Goal: Information Seeking & Learning: Find specific page/section

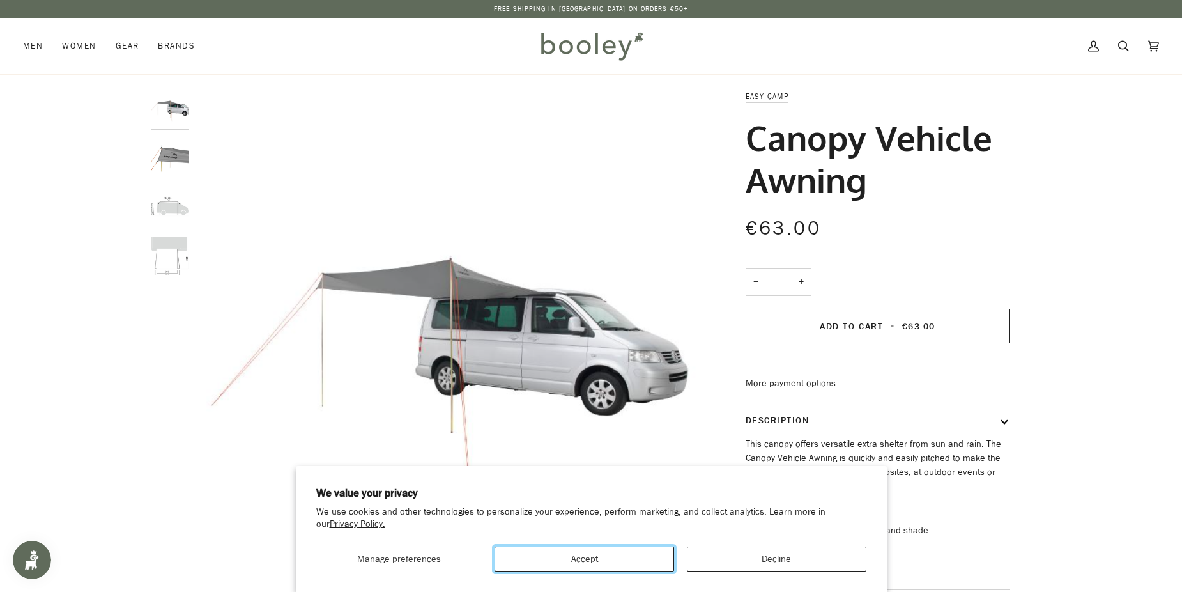
click at [637, 557] on button "Accept" at bounding box center [585, 558] width 180 height 25
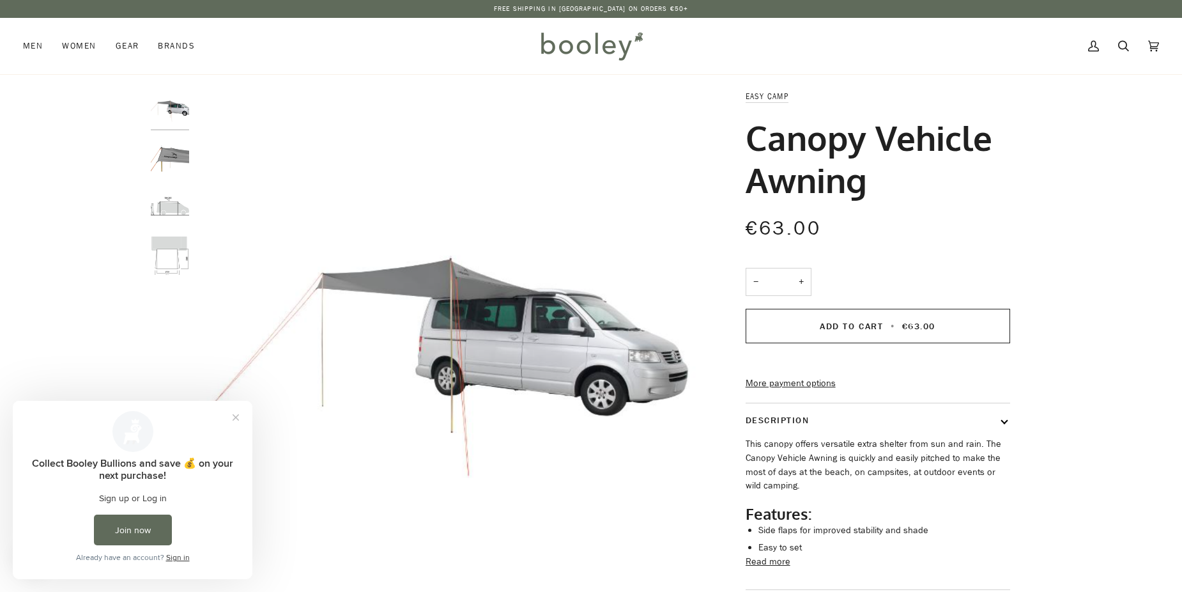
click at [169, 161] on img "Easy Camp Canopy Vehicle Awning - Booley Galway" at bounding box center [170, 158] width 38 height 38
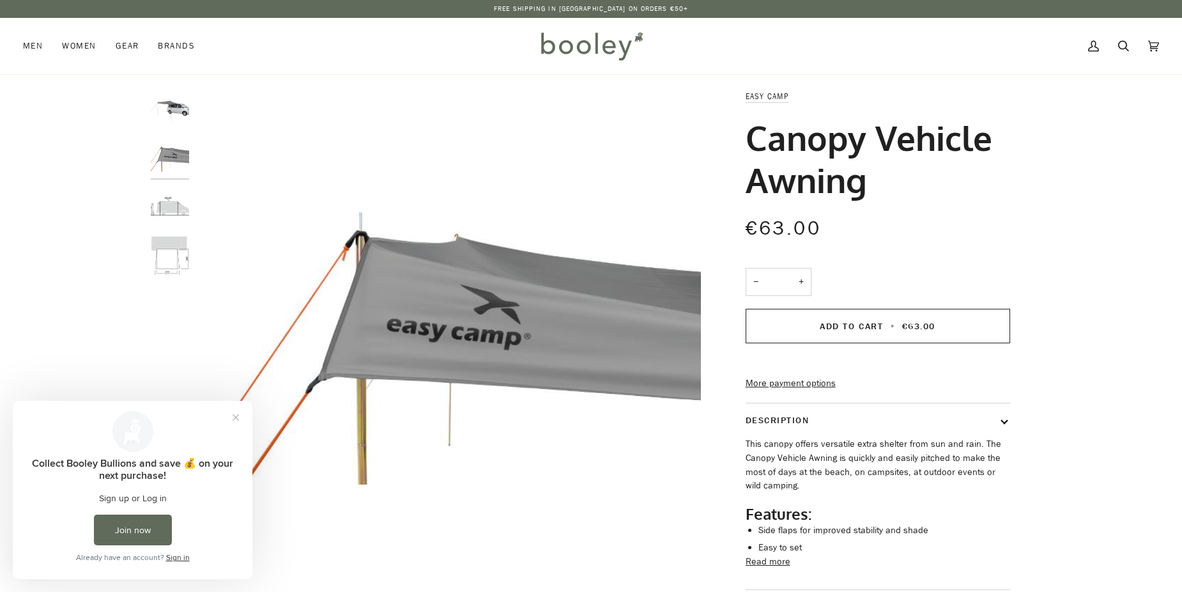
click at [169, 212] on img "Easy Camp Canopy Vehicle Awning - Booley Galway" at bounding box center [170, 206] width 38 height 38
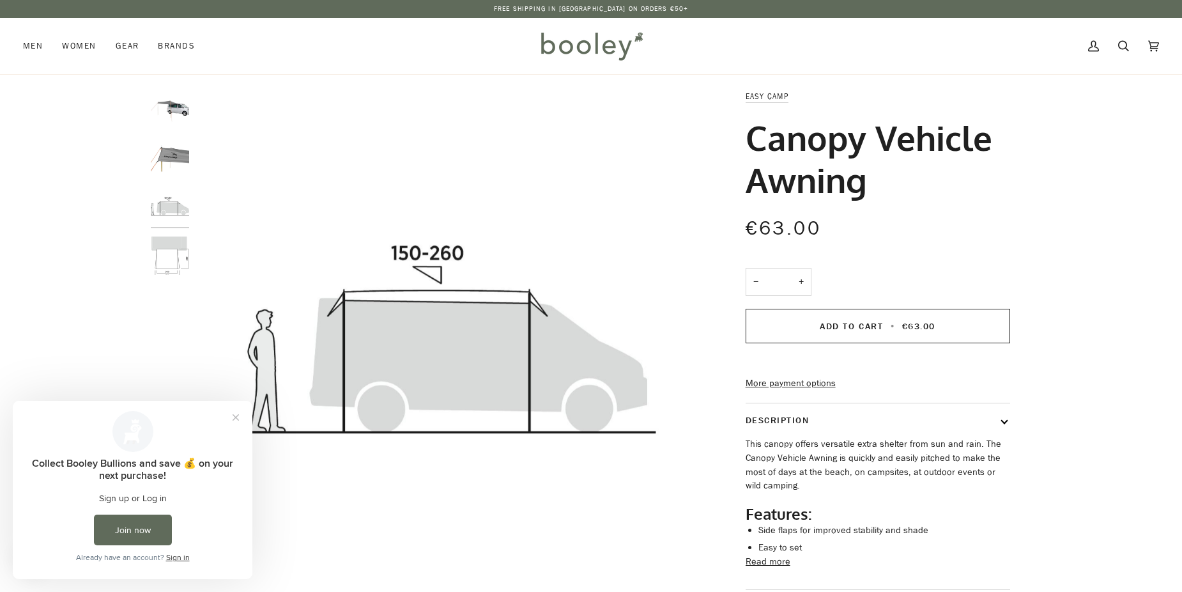
click at [165, 239] on img "Easy Camp Canopy Vehicle Awning - Booley Galway" at bounding box center [170, 255] width 38 height 38
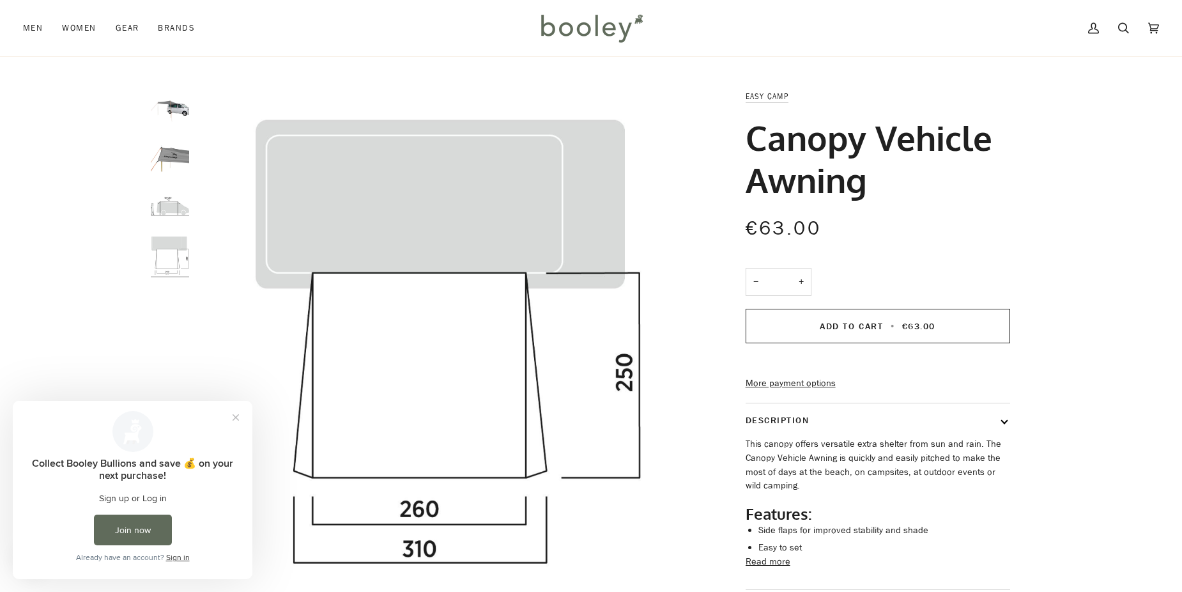
scroll to position [192, 0]
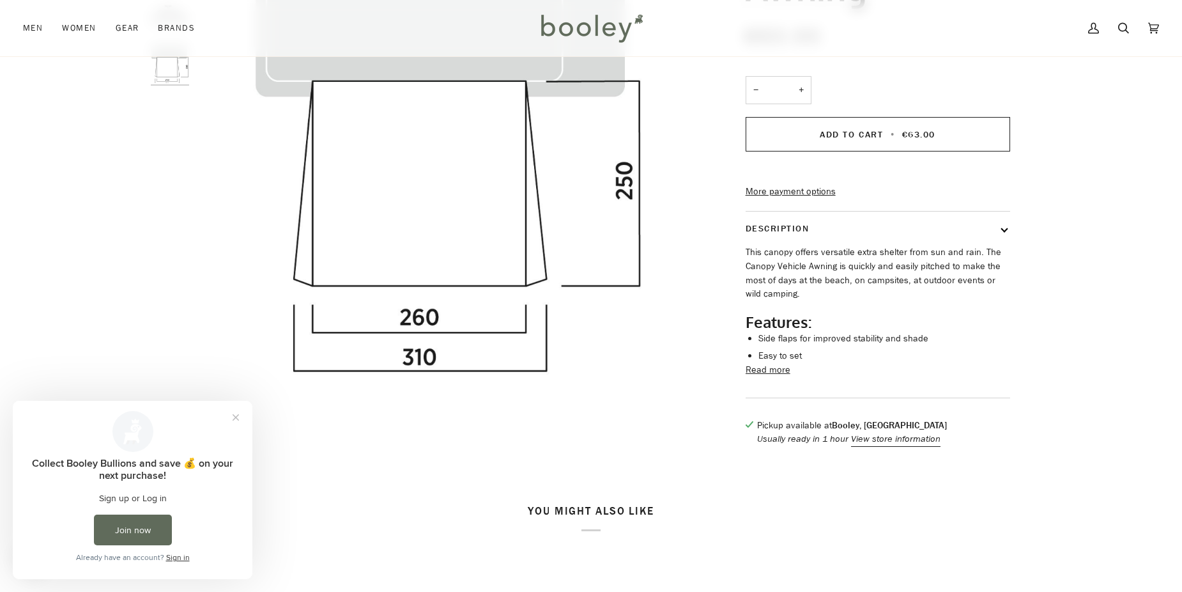
click at [1009, 245] on button "Description" at bounding box center [878, 229] width 265 height 34
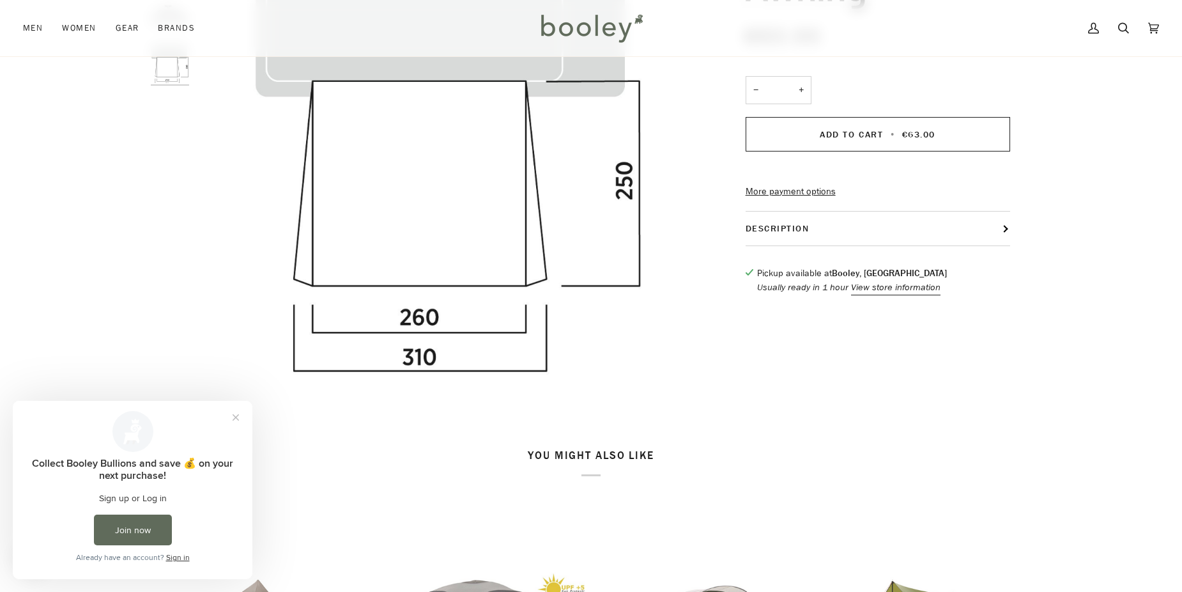
click at [1009, 245] on button "Description" at bounding box center [878, 229] width 265 height 34
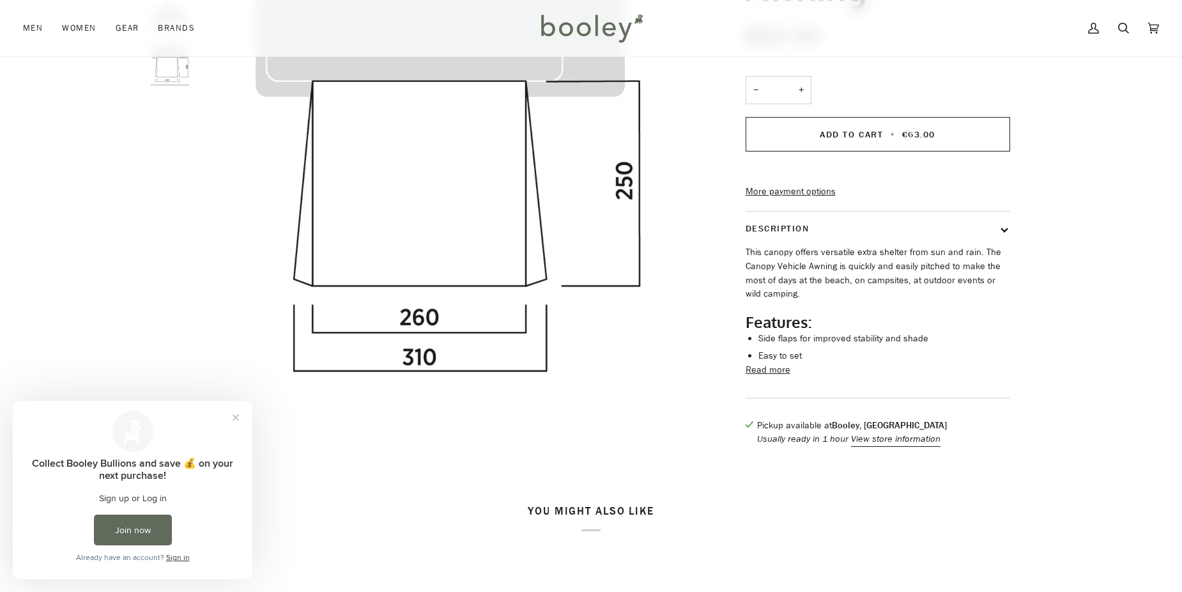
scroll to position [0, 0]
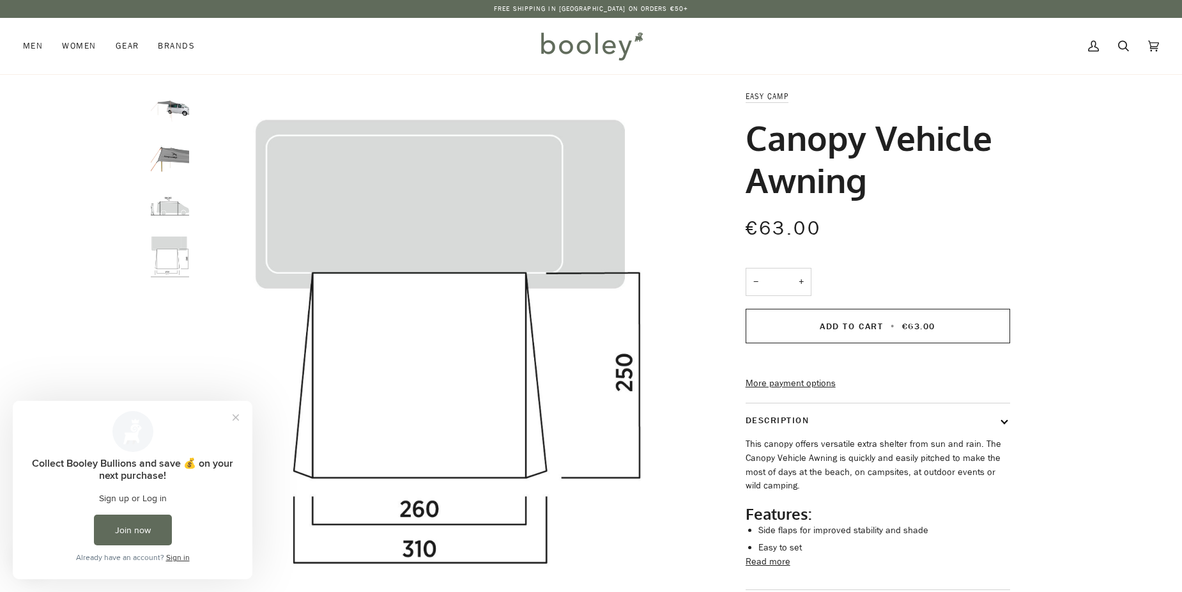
click at [180, 120] on img "Easy Camp Canopy Vehicle Awning - Booley Galway" at bounding box center [170, 108] width 38 height 38
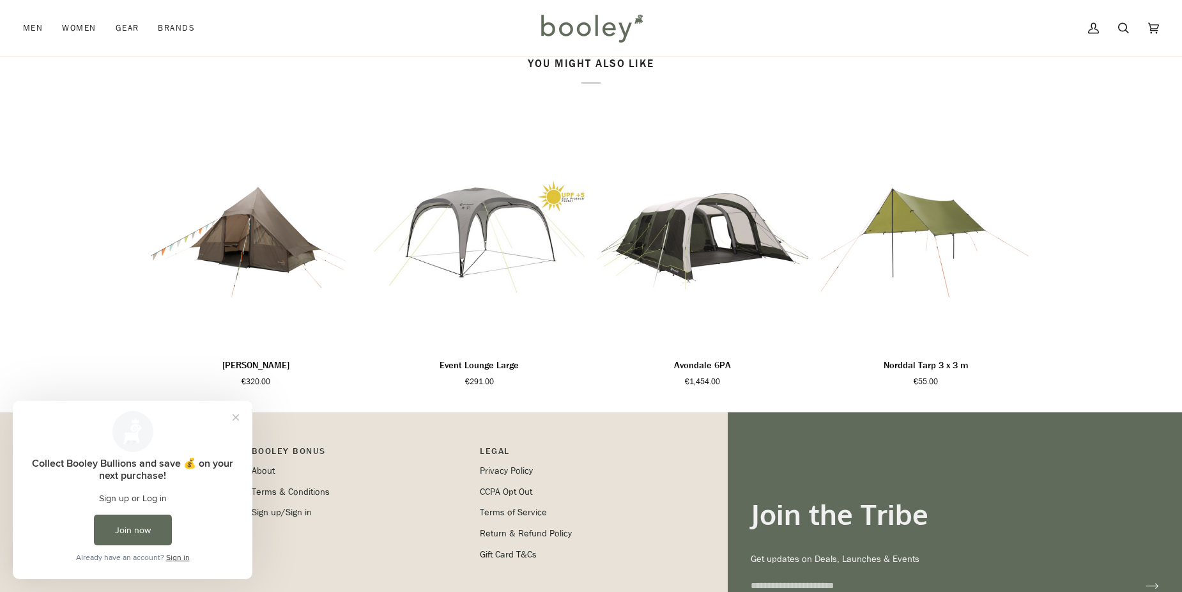
scroll to position [817, 0]
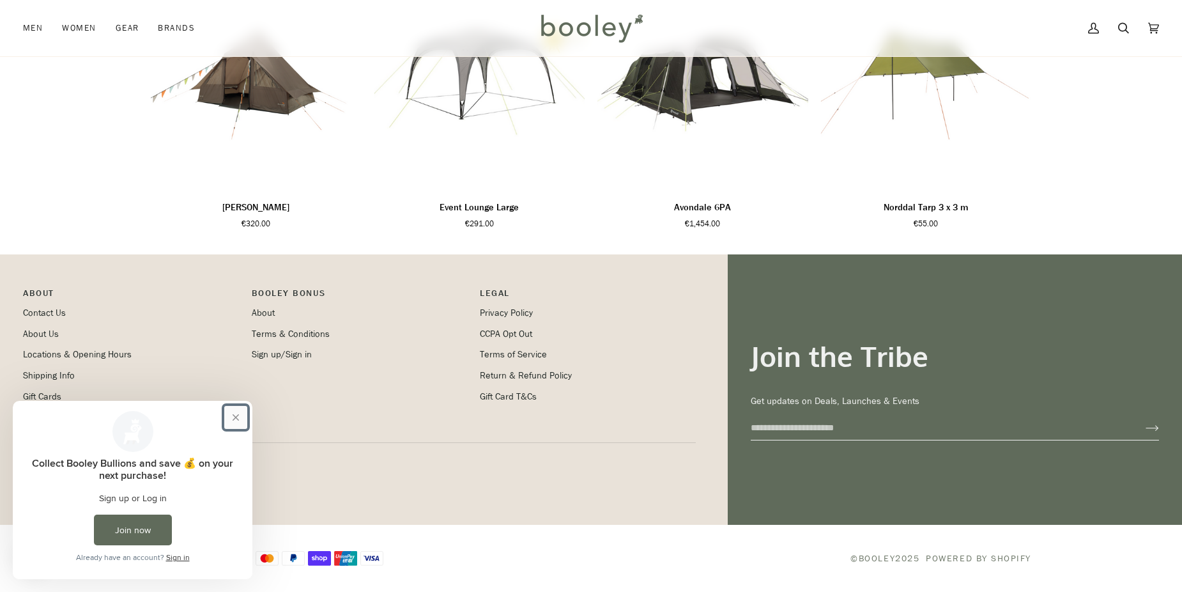
click at [235, 408] on button "Close prompt" at bounding box center [235, 417] width 23 height 23
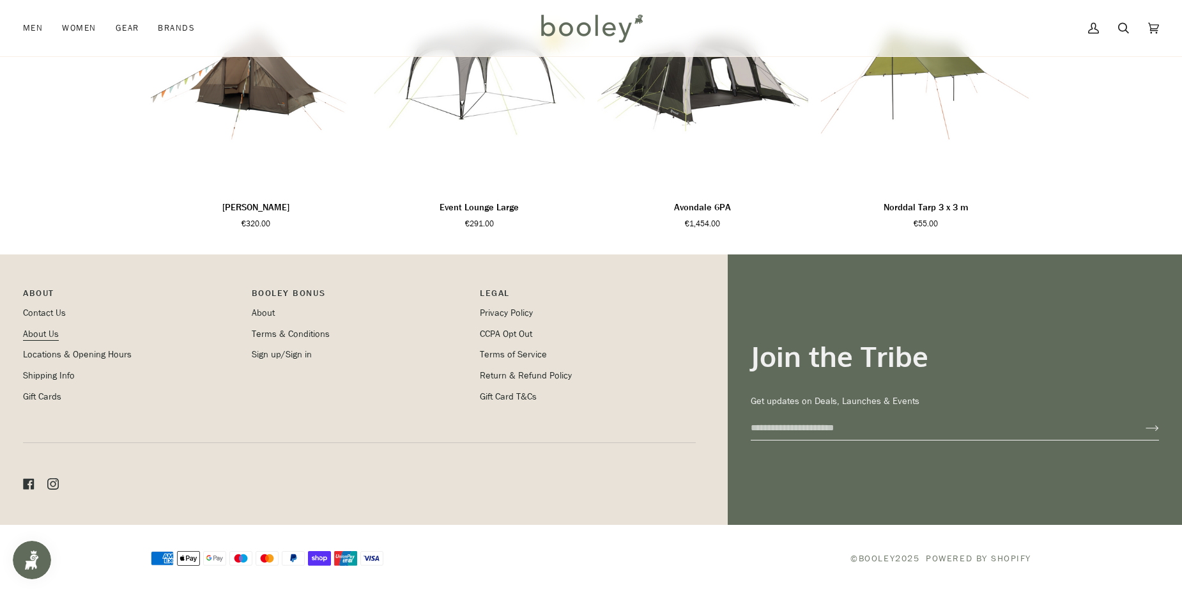
click at [42, 335] on link "About Us" at bounding box center [41, 334] width 36 height 12
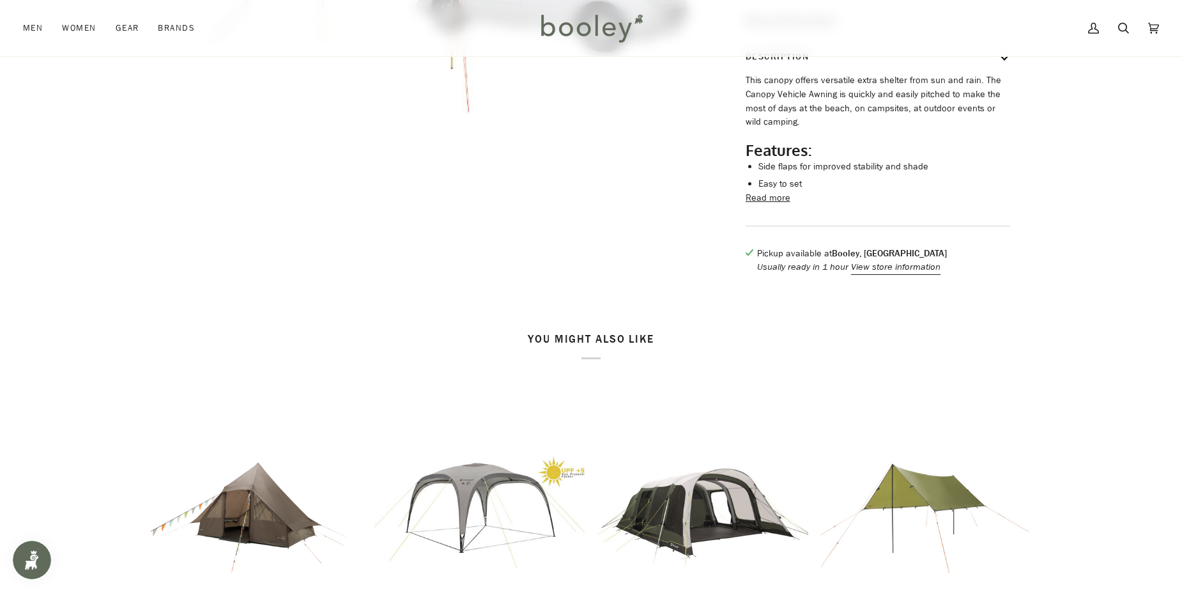
scroll to position [178, 0]
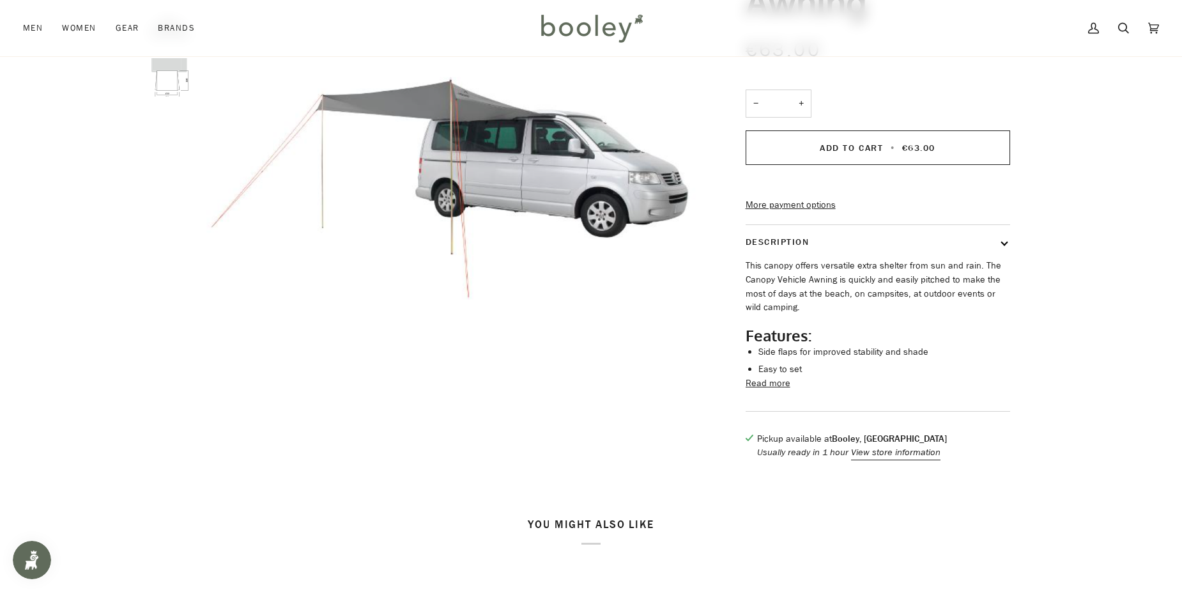
click at [780, 390] on button "Read more" at bounding box center [768, 383] width 45 height 14
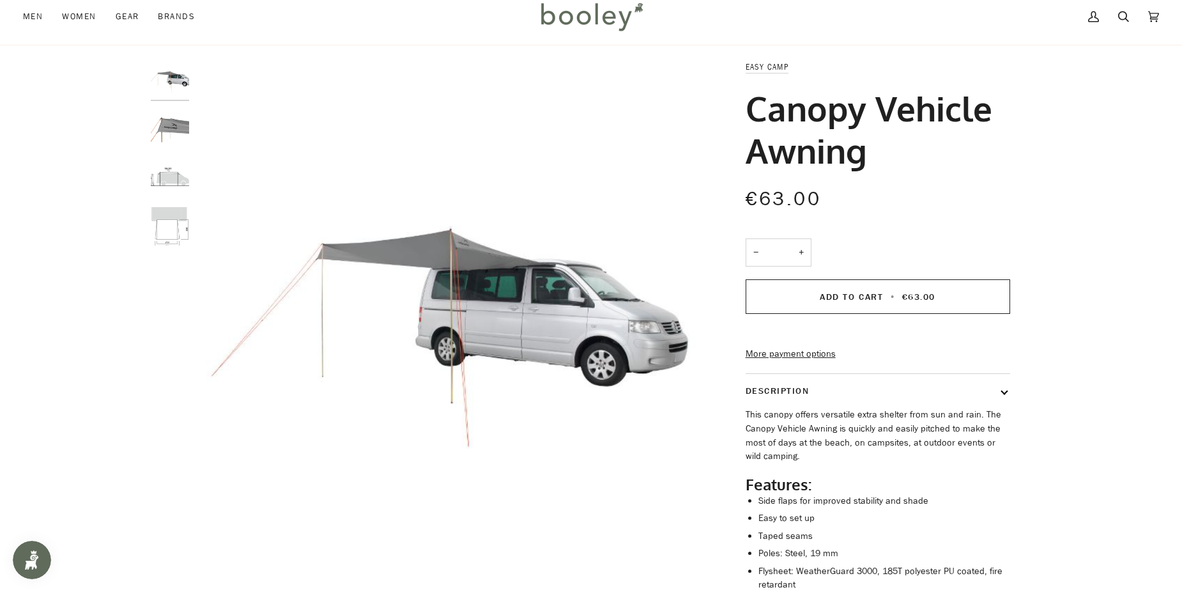
scroll to position [0, 0]
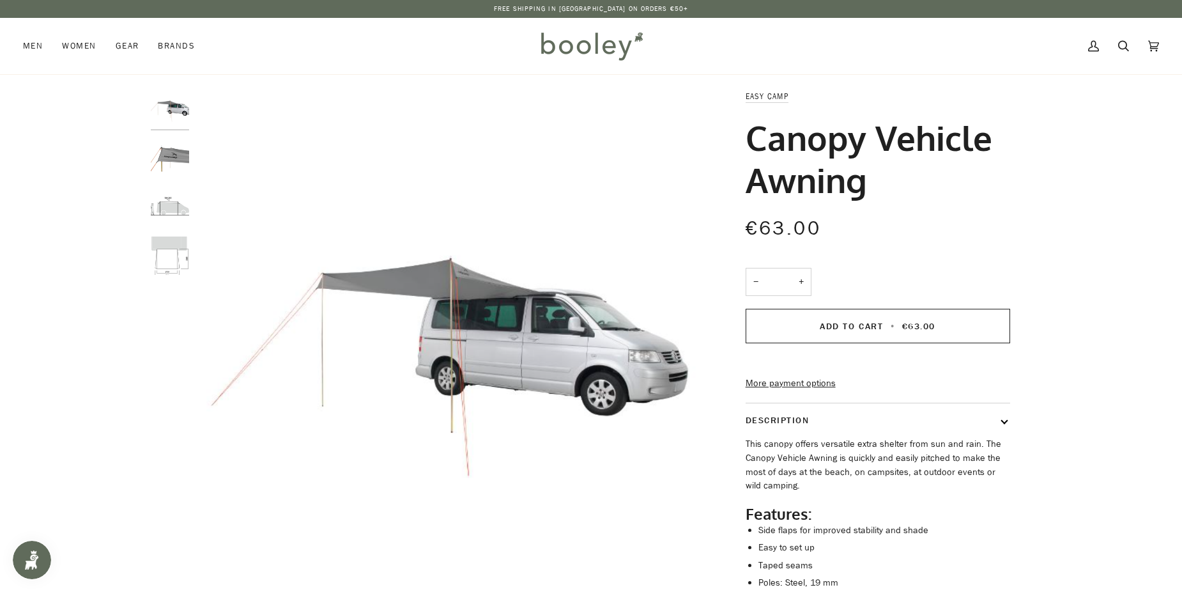
drag, startPoint x: 741, startPoint y: 90, endPoint x: 900, endPoint y: 194, distance: 189.8
click at [900, 194] on div "Easy Camp Canopy Vehicle Awning €63.00 Sale • Save − * + Add to Cart • €63.00" at bounding box center [867, 474] width 288 height 771
copy div "Easy Camp Canopy Vehicle Awning"
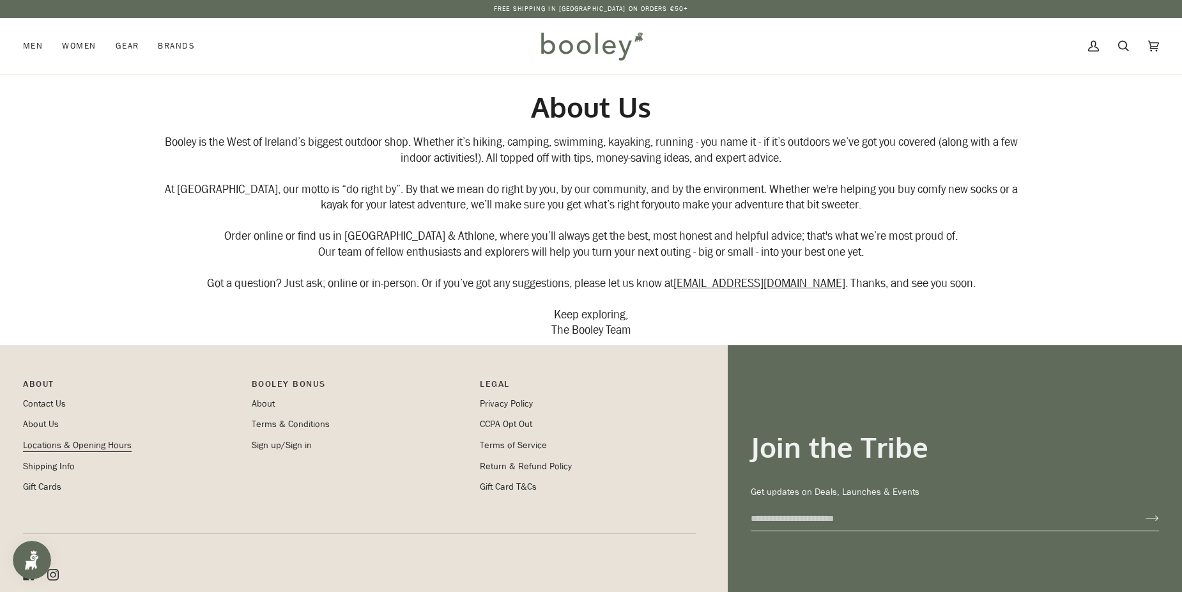
click at [49, 442] on link "Locations & Opening Hours" at bounding box center [77, 445] width 109 height 12
